Goal: Task Accomplishment & Management: Use online tool/utility

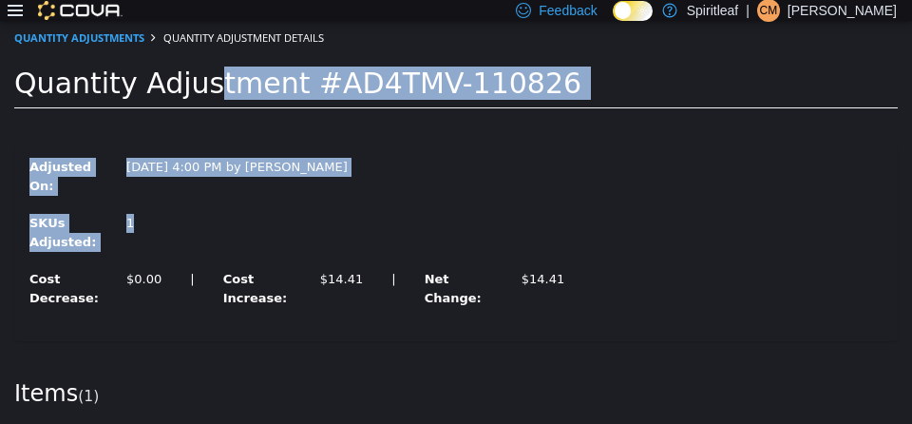
drag, startPoint x: 0, startPoint y: 21, endPoint x: 12, endPoint y: 78, distance: 58.3
click at [12, 78] on div "Quantity Adjustments Quantity Adjustment Details Quantity Adjustment #AD4TMV-11…" at bounding box center [456, 283] width 912 height 524
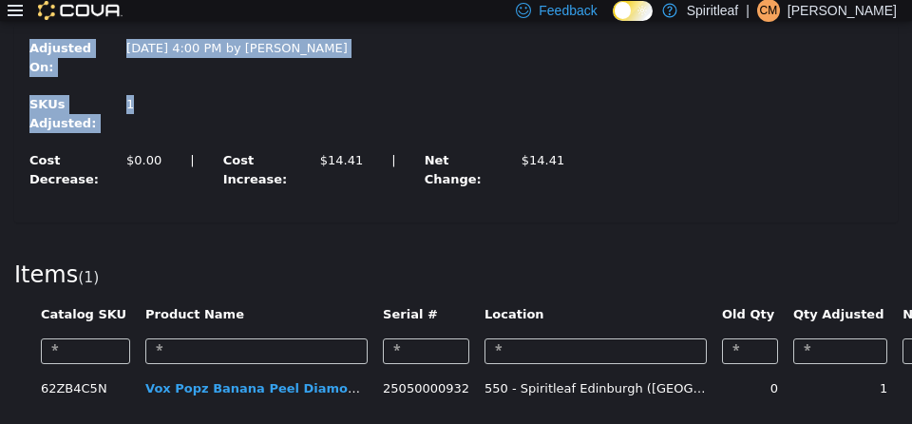
scroll to position [123, 0]
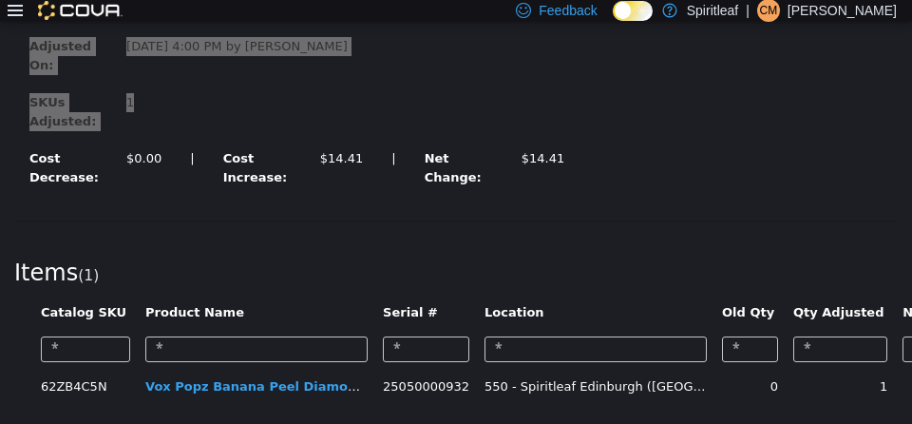
click at [15, 9] on icon at bounding box center [15, 10] width 15 height 15
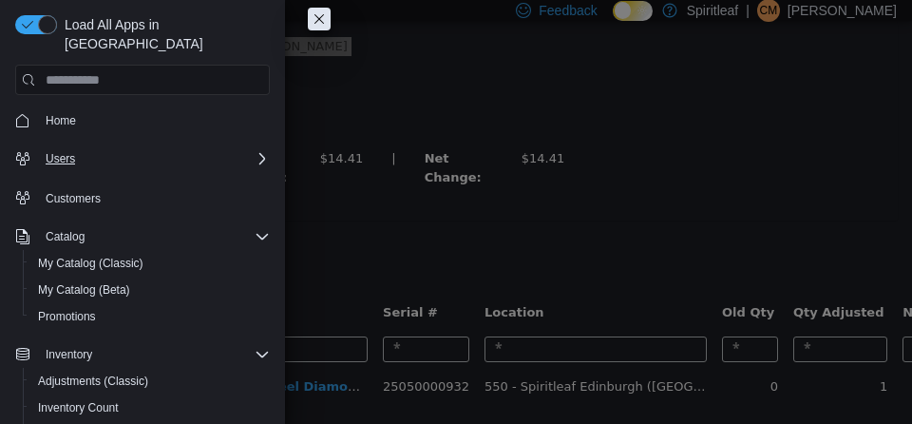
click at [93, 147] on div "Users" at bounding box center [154, 158] width 232 height 23
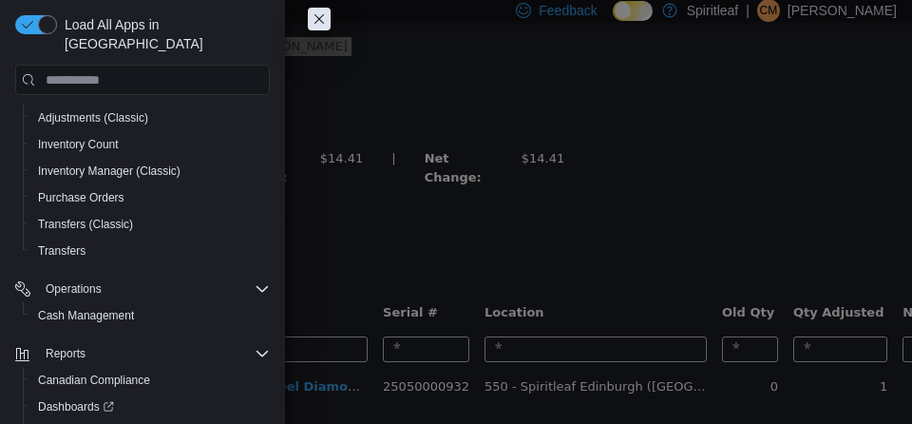
scroll to position [326, 0]
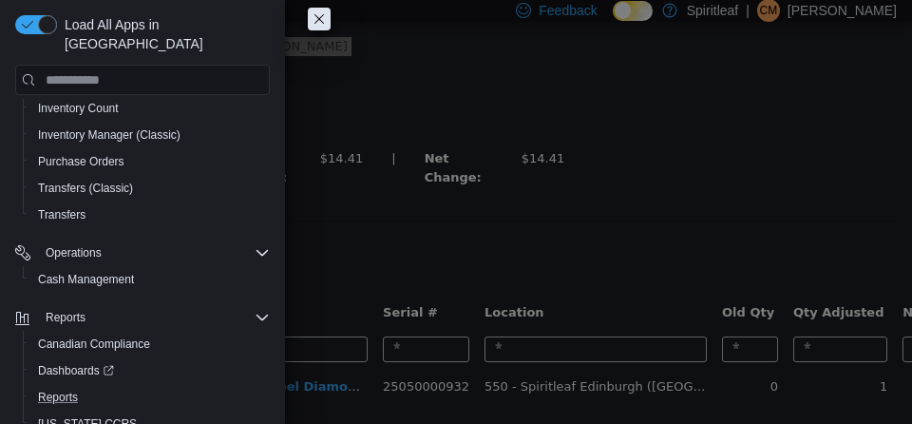
click at [61, 384] on button "Reports" at bounding box center [150, 397] width 255 height 27
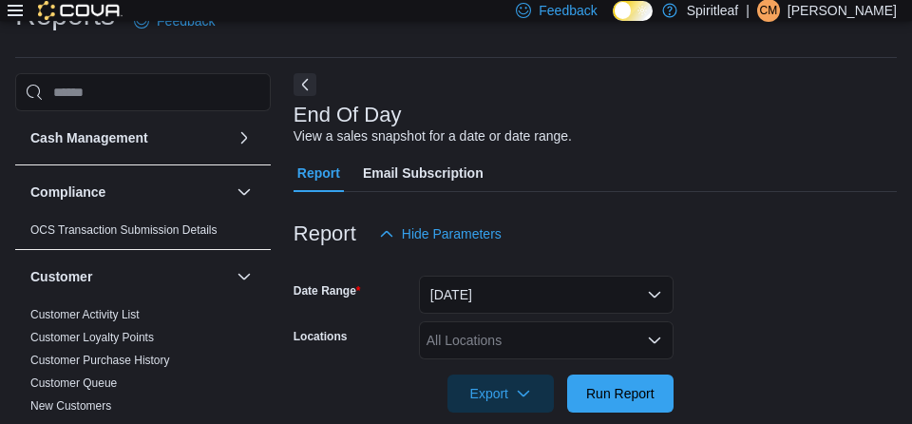
scroll to position [44, 0]
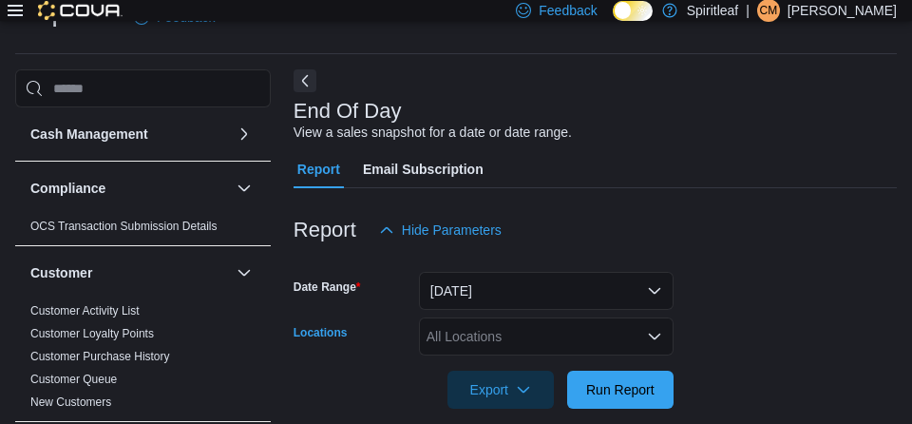
click at [562, 340] on div "All Locations" at bounding box center [546, 336] width 255 height 38
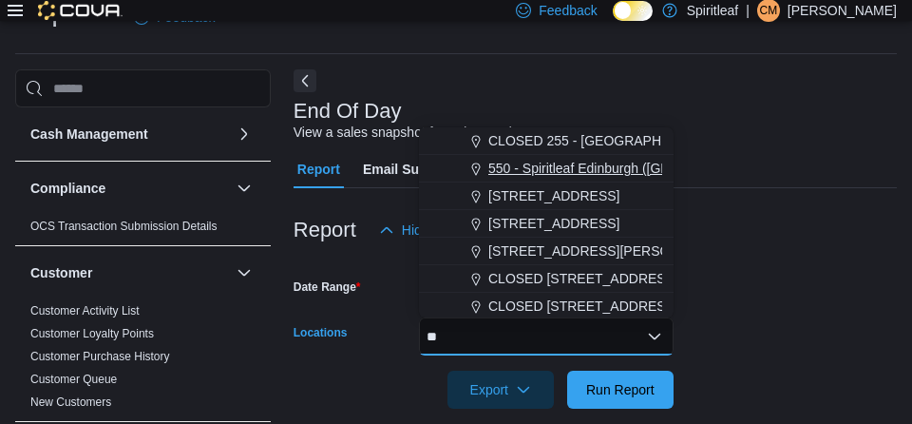
type input "**"
click at [592, 162] on span "550 - Spiritleaf Edinburgh ([GEOGRAPHIC_DATA])" at bounding box center [638, 168] width 301 height 19
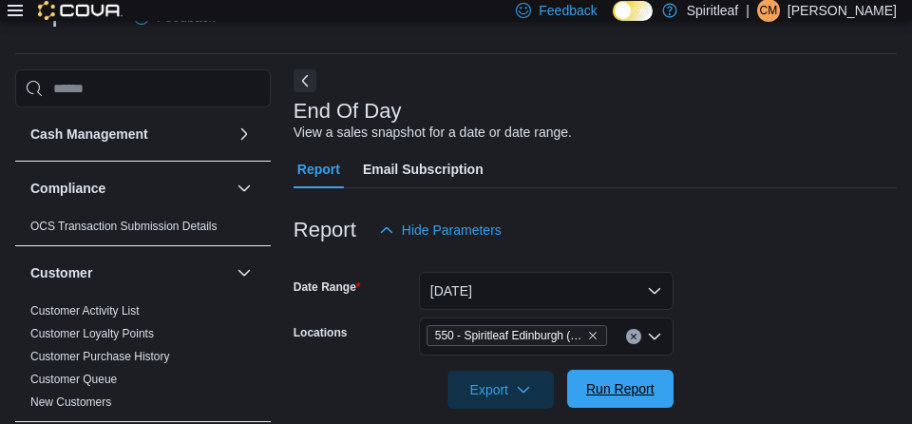
click at [614, 396] on span "Run Report" at bounding box center [620, 388] width 68 height 19
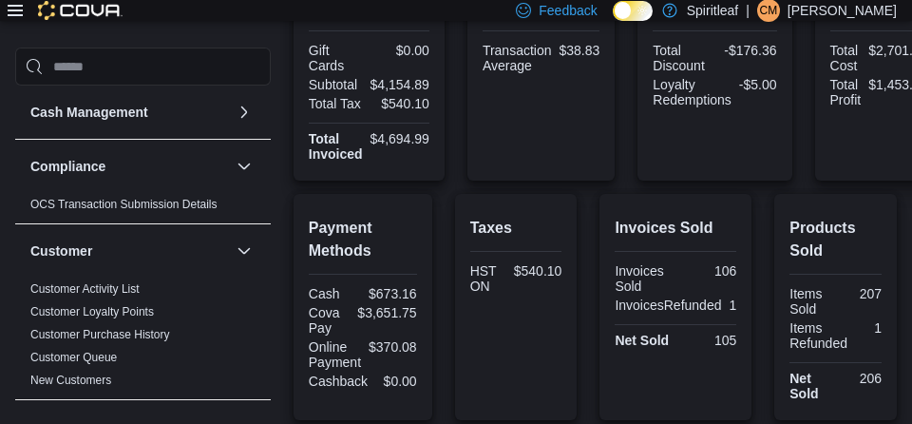
scroll to position [525, 0]
